Goal: Navigation & Orientation: Find specific page/section

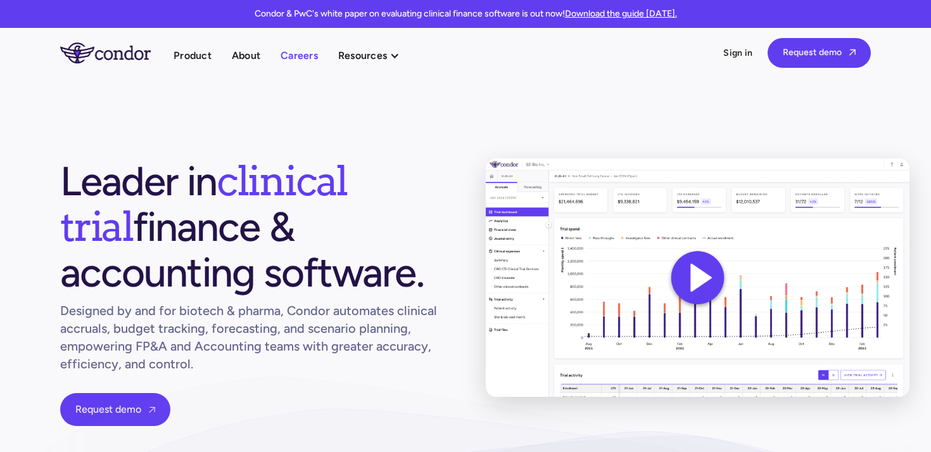
click at [299, 54] on link "Careers" at bounding box center [299, 55] width 37 height 17
click at [231, 56] on ul "Product About Careers Resources Thought leadership Case studies News Events" at bounding box center [293, 55] width 239 height 17
click at [241, 56] on link "About" at bounding box center [246, 55] width 28 height 17
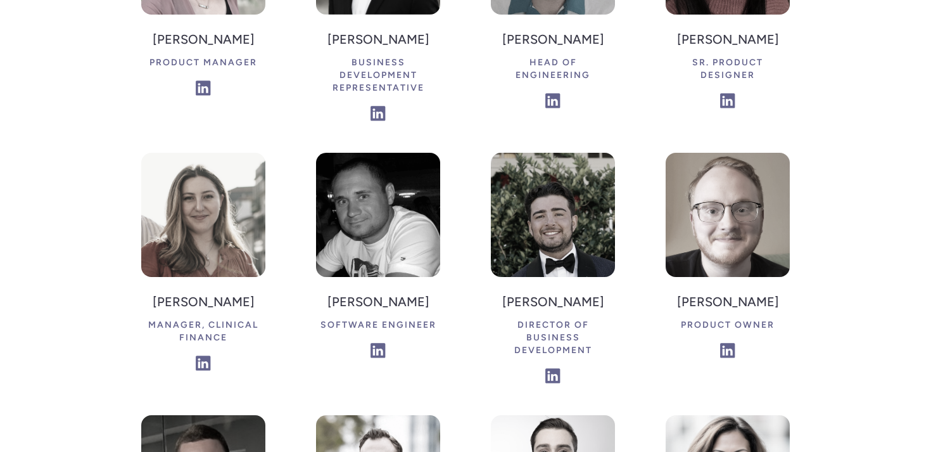
scroll to position [2432, 0]
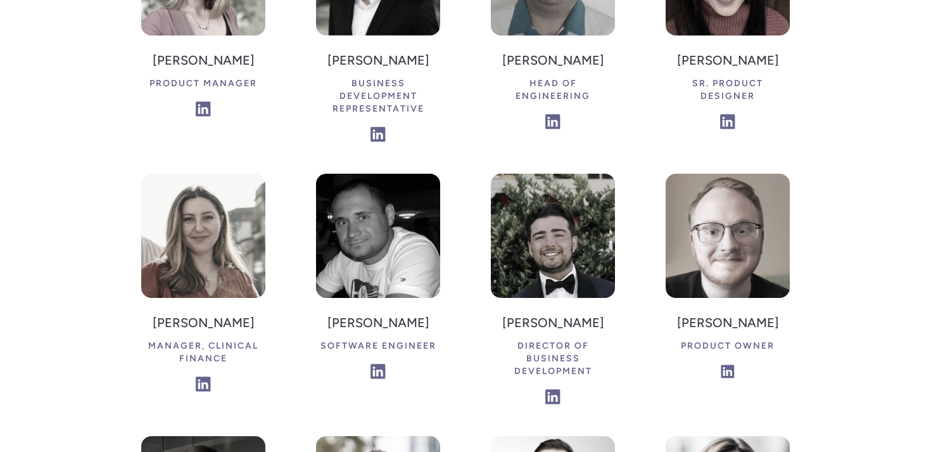
click at [730, 364] on img at bounding box center [728, 371] width 14 height 14
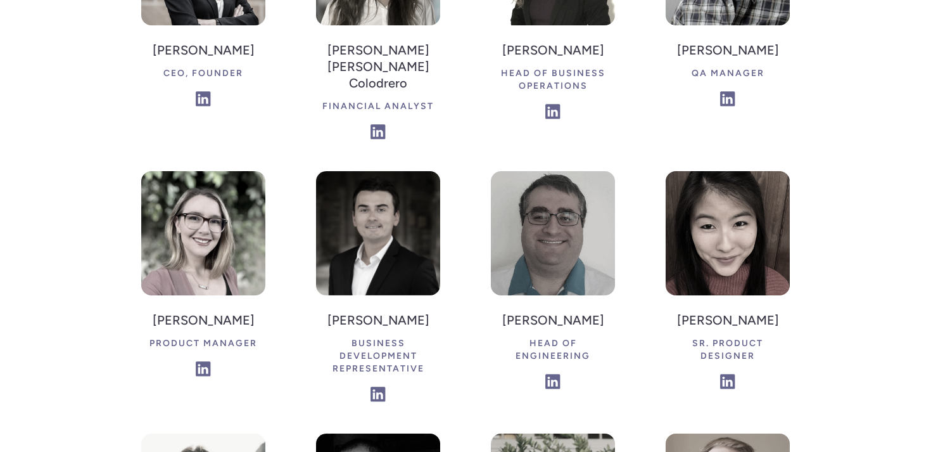
scroll to position [2169, 0]
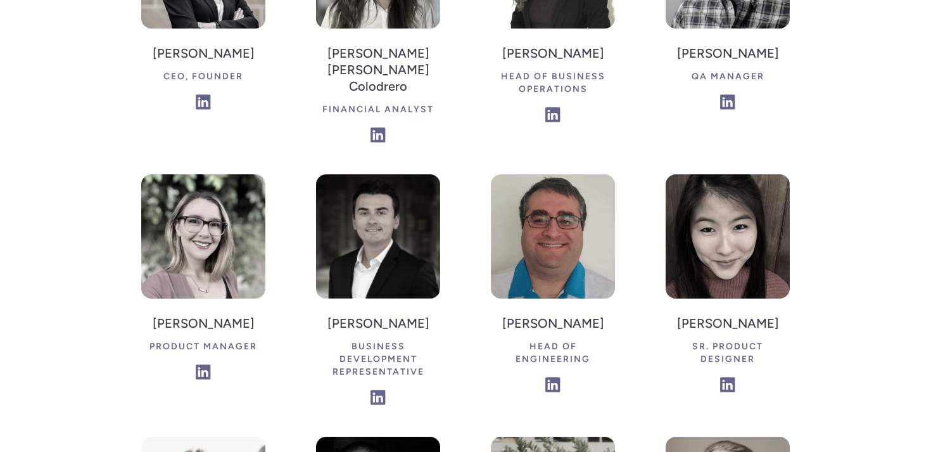
click at [545, 174] on img at bounding box center [553, 236] width 124 height 124
